Goal: Task Accomplishment & Management: Manage account settings

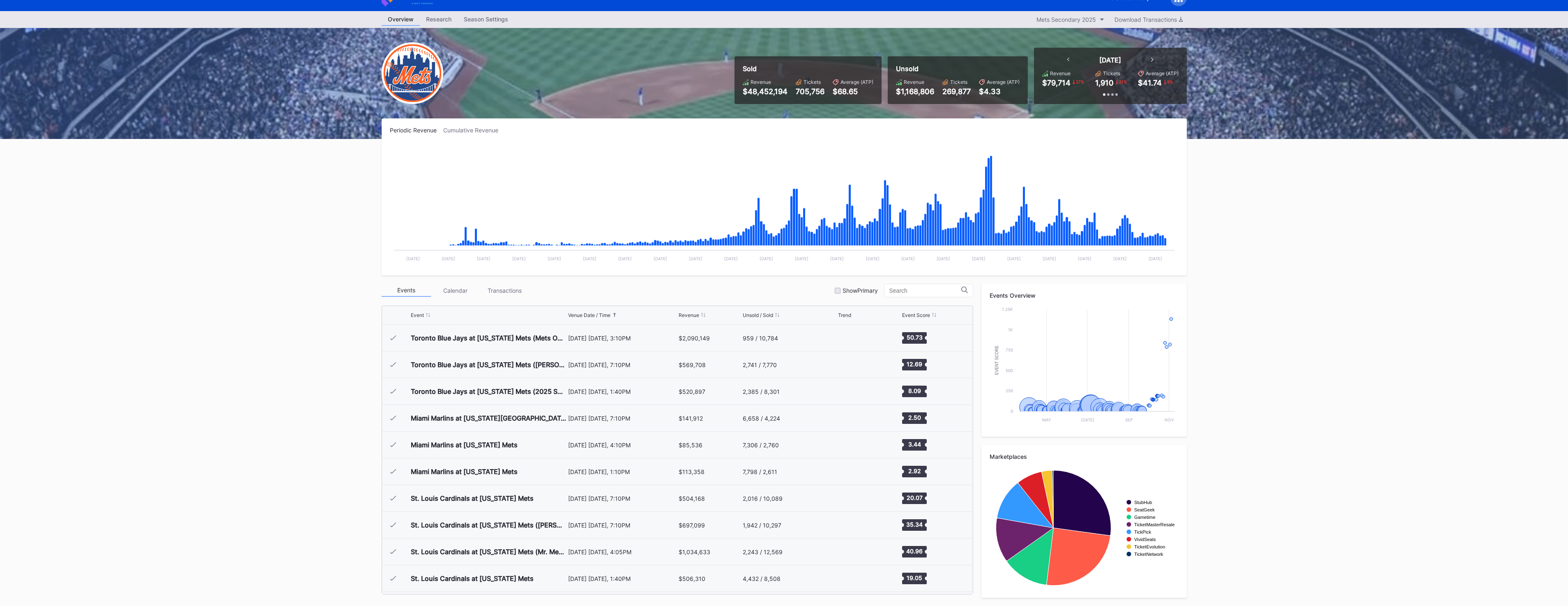
scroll to position [2242, 0]
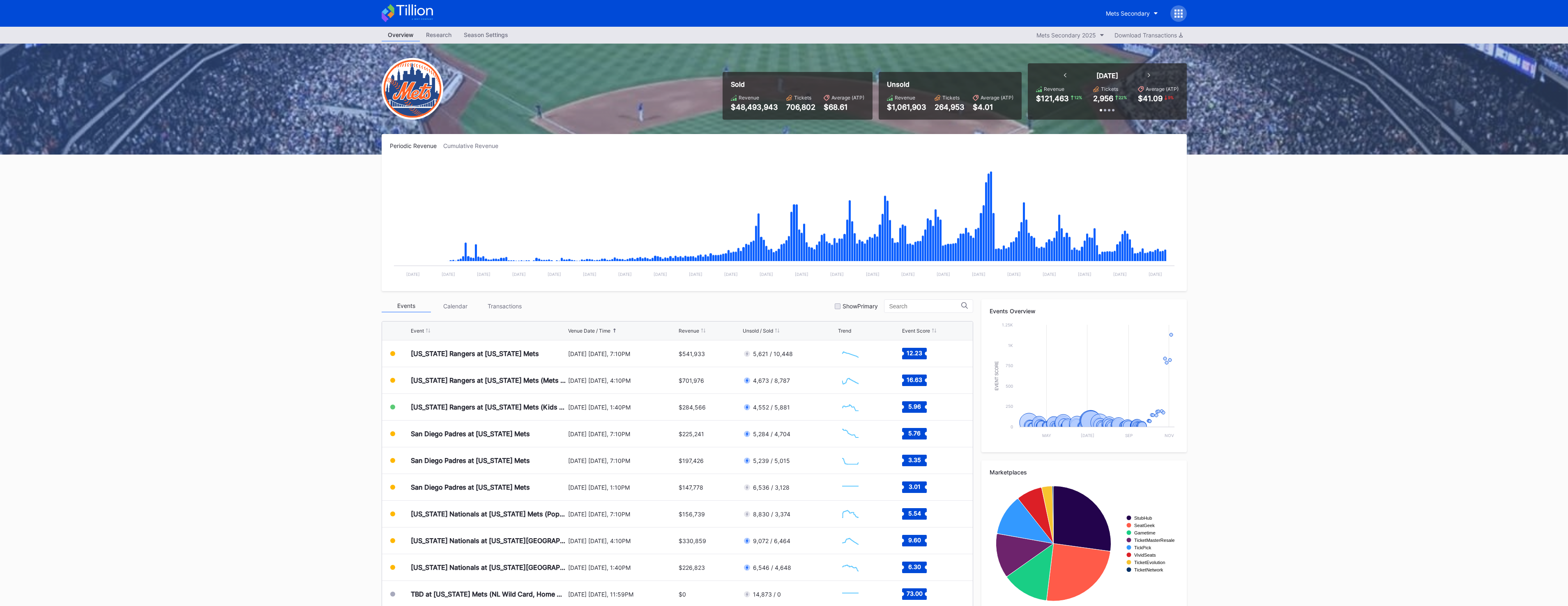
scroll to position [16, 0]
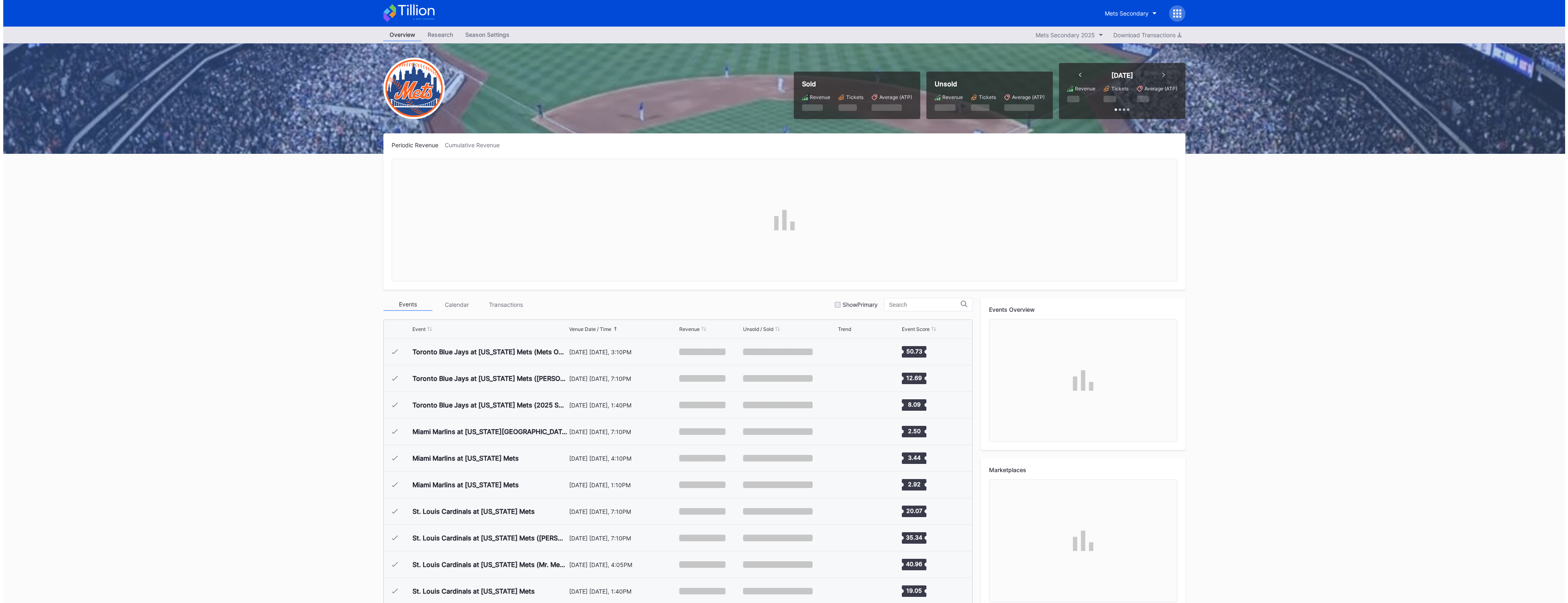
scroll to position [1887, 0]
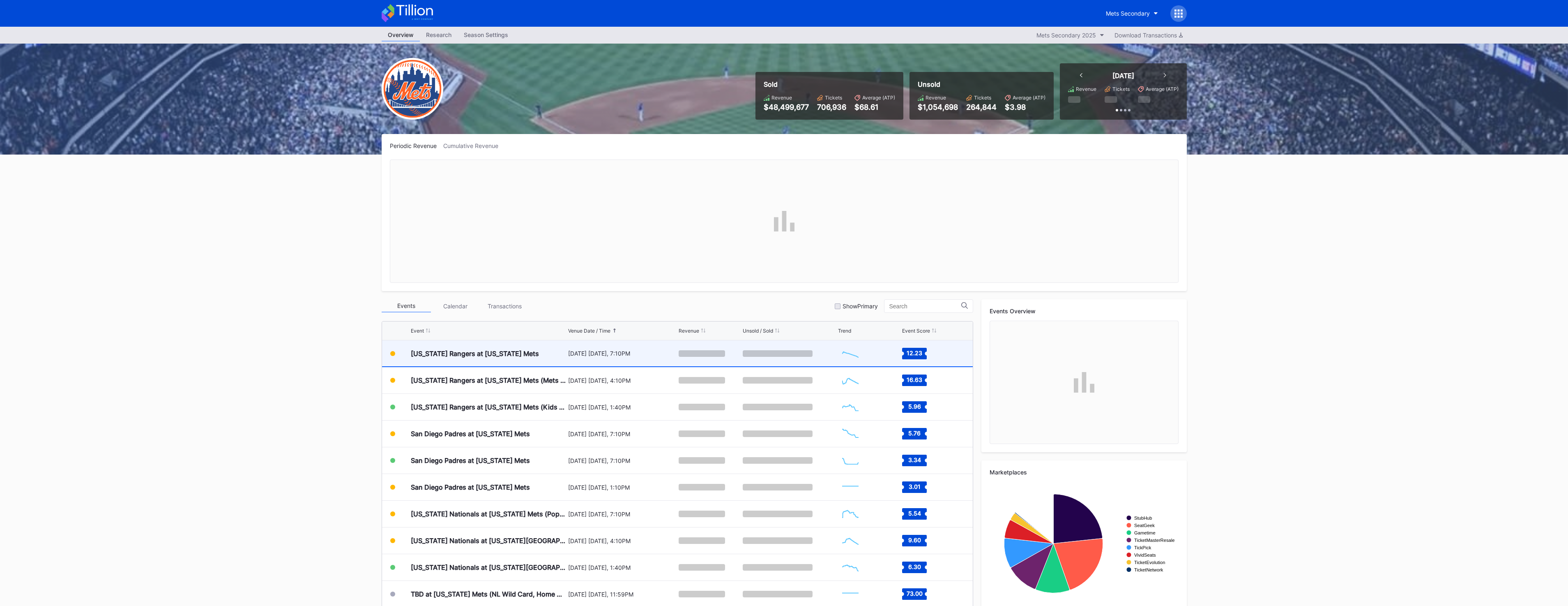
click at [533, 353] on div "[US_STATE] Rangers at [US_STATE] Mets" at bounding box center [488, 353] width 155 height 26
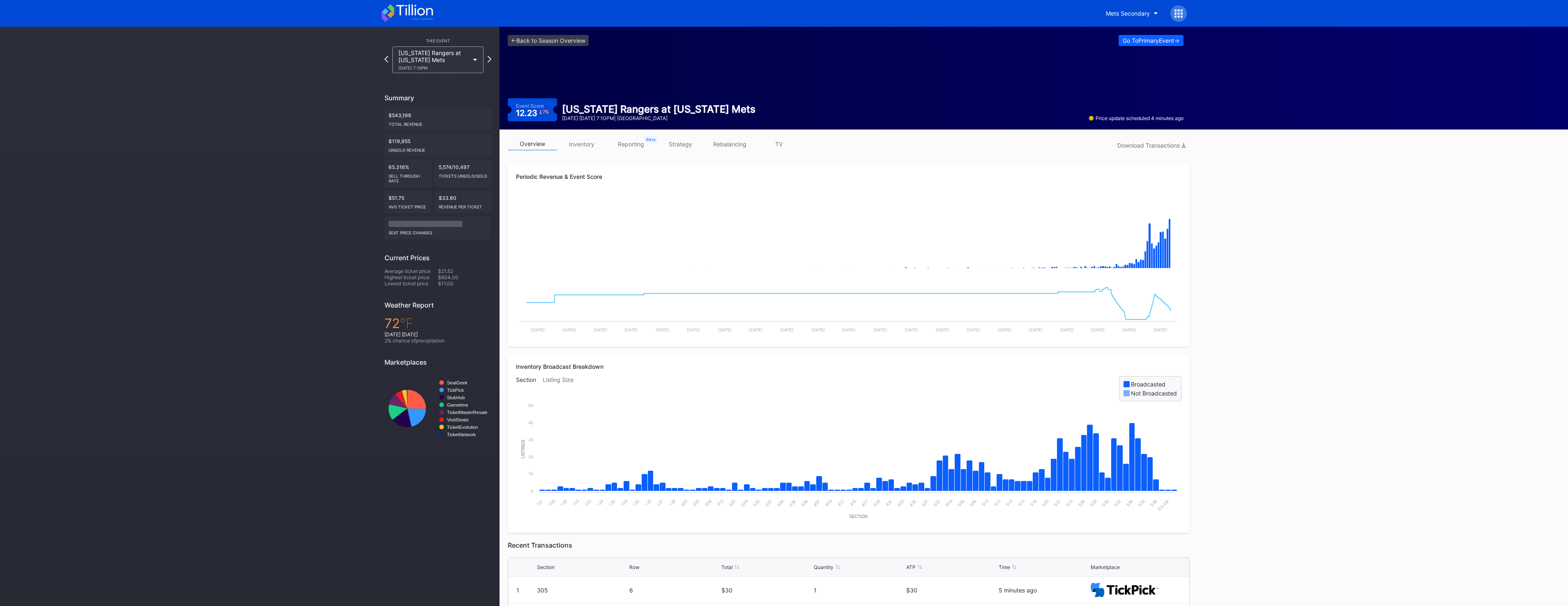
click at [579, 148] on link "inventory" at bounding box center [582, 144] width 49 height 13
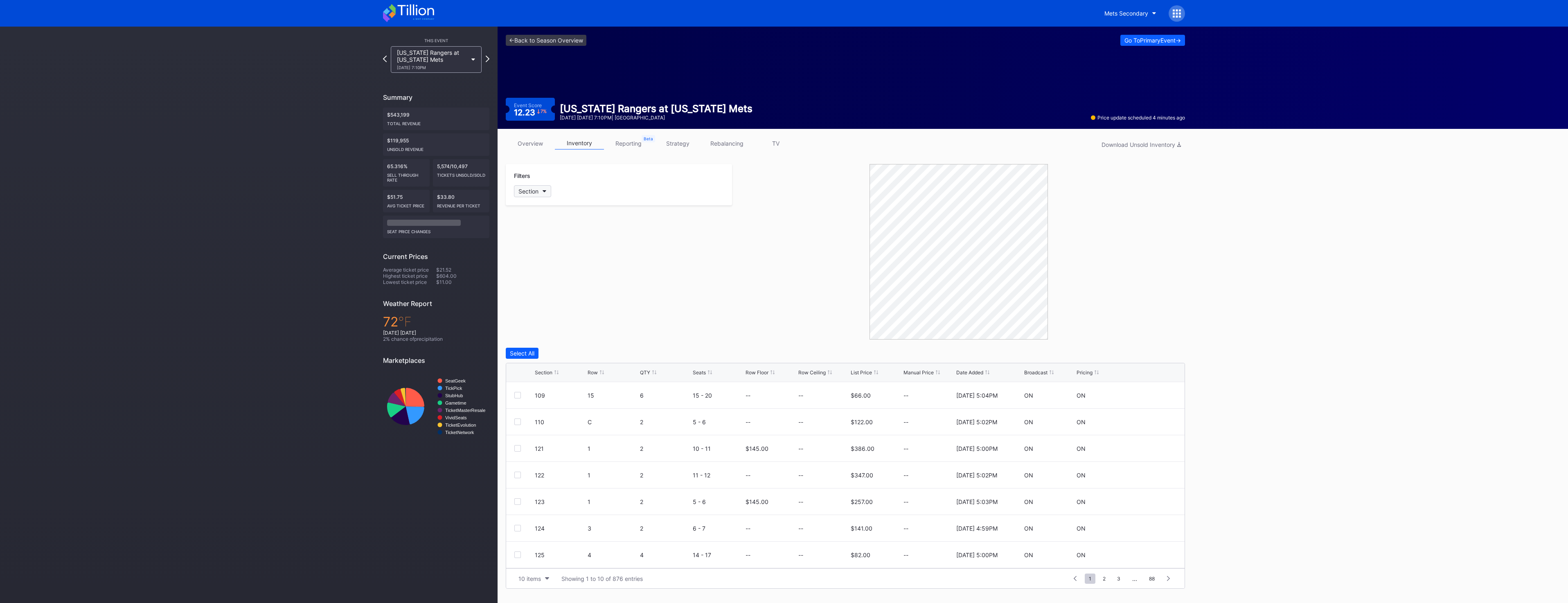
click at [533, 189] on div "Section" at bounding box center [528, 191] width 20 height 7
click at [555, 389] on div "A" at bounding box center [561, 388] width 96 height 15
click at [515, 396] on div at bounding box center [517, 396] width 7 height 7
click at [1172, 354] on div "Delete 1 Row" at bounding box center [1164, 353] width 33 height 7
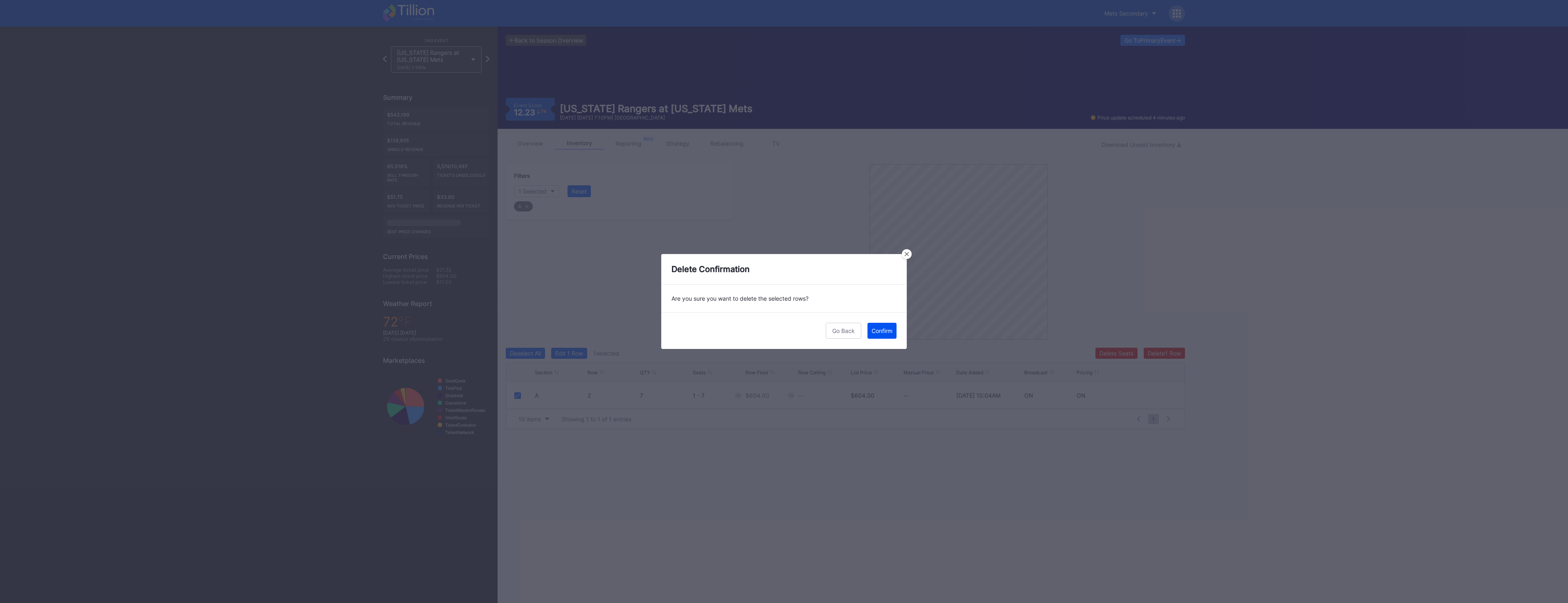
click at [889, 336] on button "Confirm" at bounding box center [882, 330] width 29 height 16
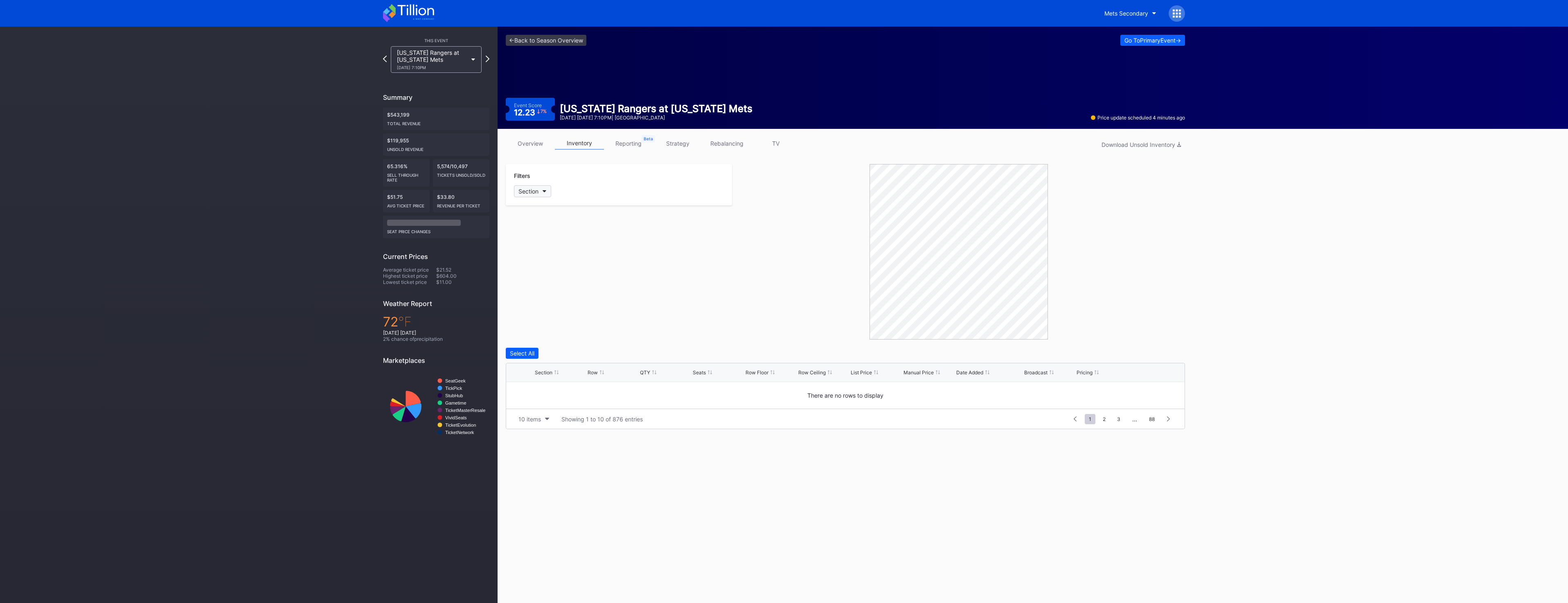
click at [541, 194] on button "Section" at bounding box center [532, 191] width 37 height 12
click at [546, 392] on div "A" at bounding box center [561, 388] width 96 height 15
click at [516, 396] on div at bounding box center [517, 396] width 7 height 7
click at [1173, 350] on div "Delete 1 Row" at bounding box center [1164, 353] width 33 height 7
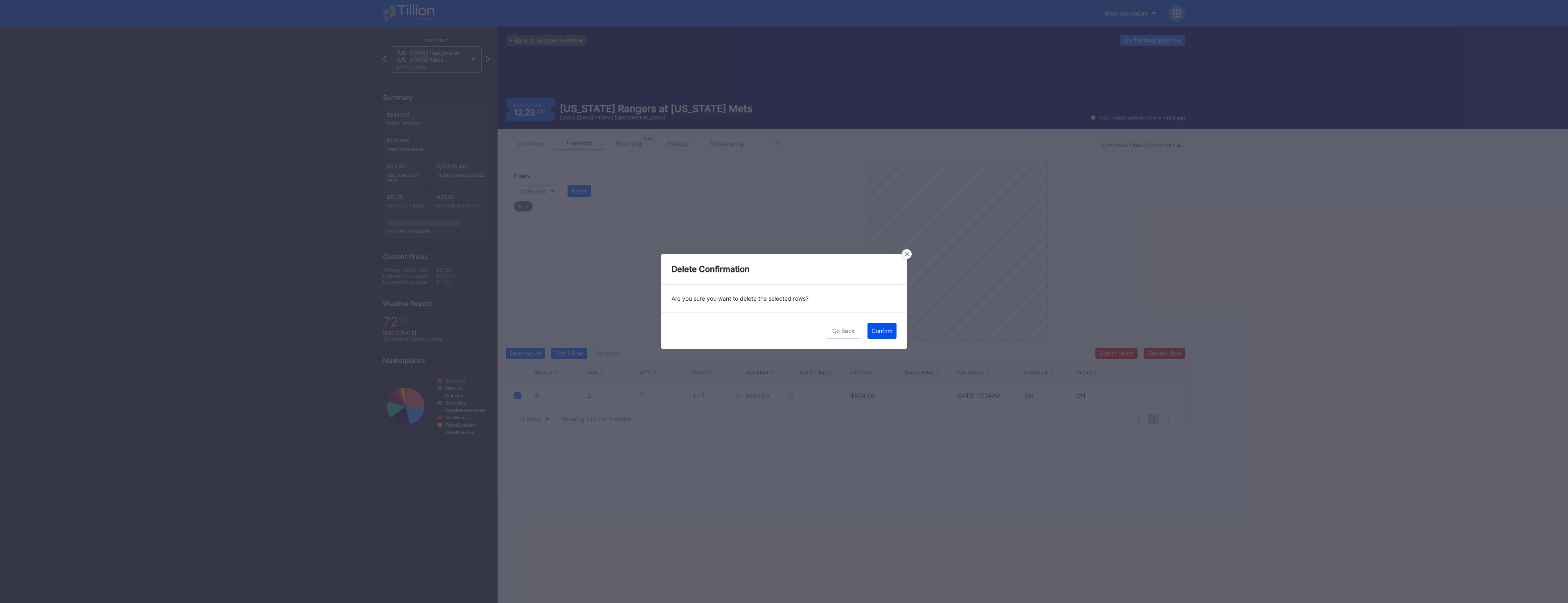
click at [872, 330] on div "Confirm" at bounding box center [882, 330] width 21 height 7
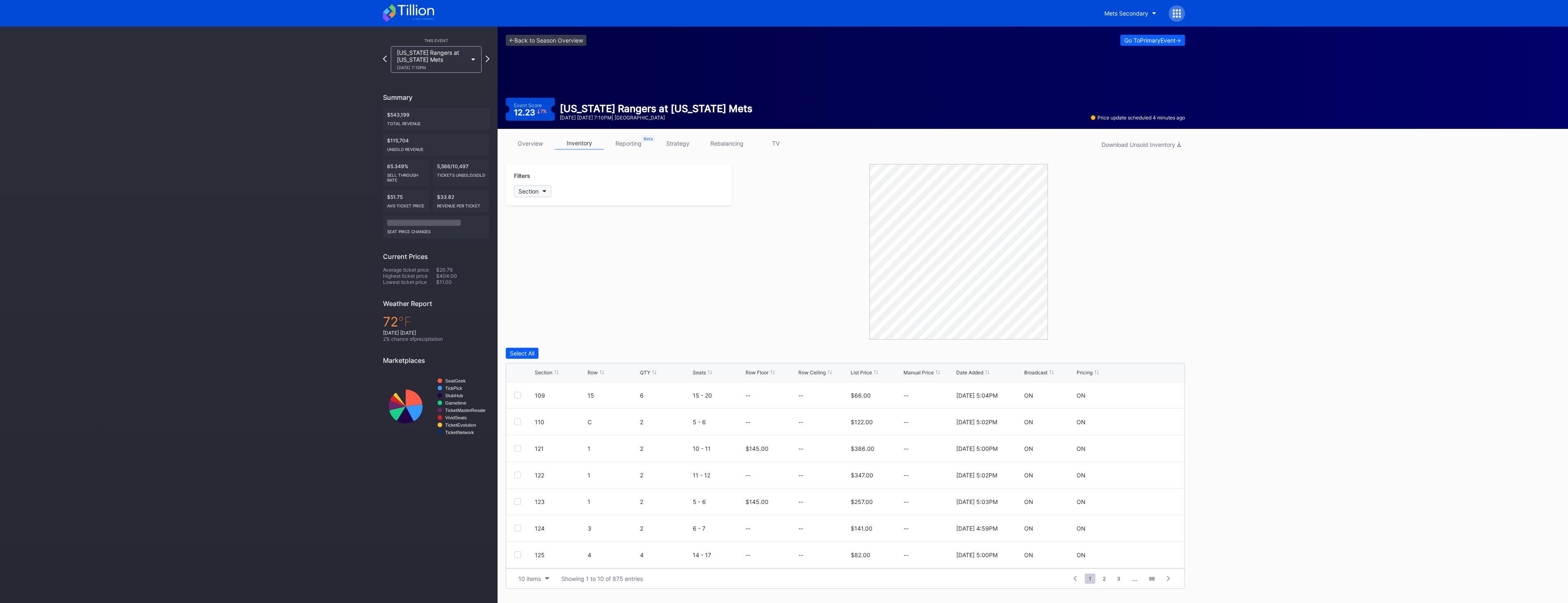
click at [539, 191] on button "Section" at bounding box center [532, 191] width 37 height 12
